Goal: Task Accomplishment & Management: Manage account settings

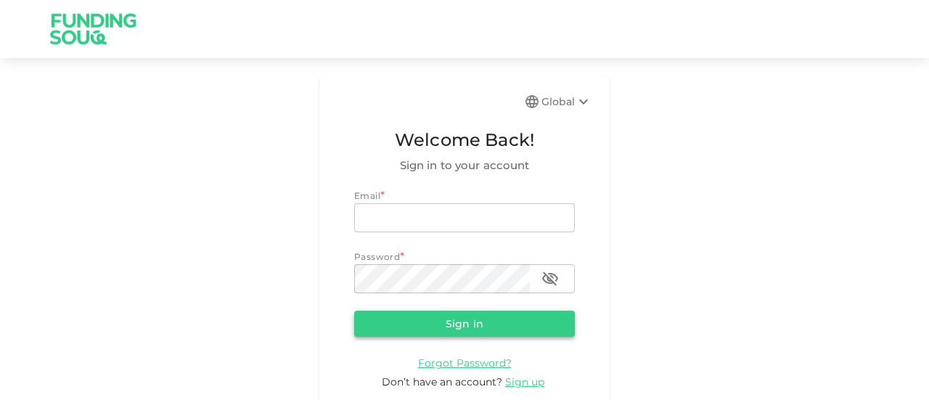
type input "[EMAIL_ADDRESS][DOMAIN_NAME]"
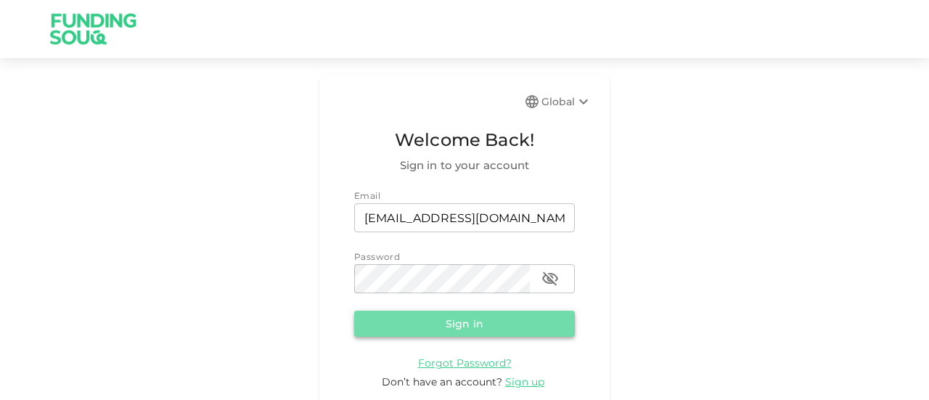
click at [415, 311] on button "Sign in" at bounding box center [464, 324] width 221 height 26
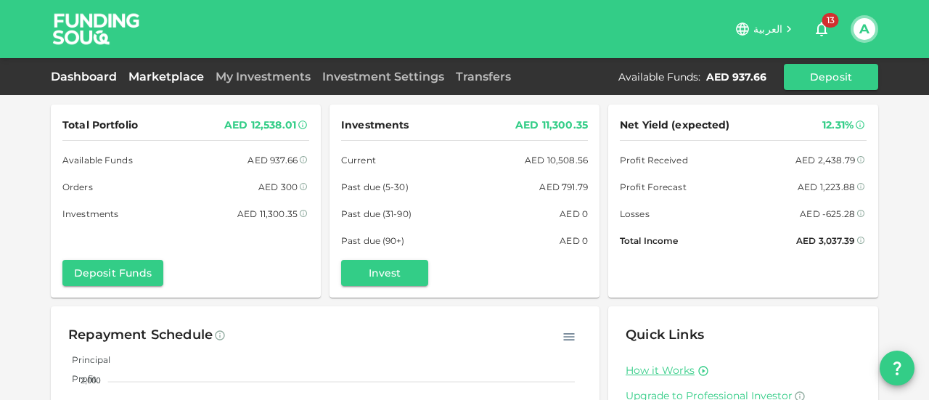
click at [164, 70] on link "Marketplace" at bounding box center [166, 77] width 87 height 14
